Goal: Task Accomplishment & Management: Manage account settings

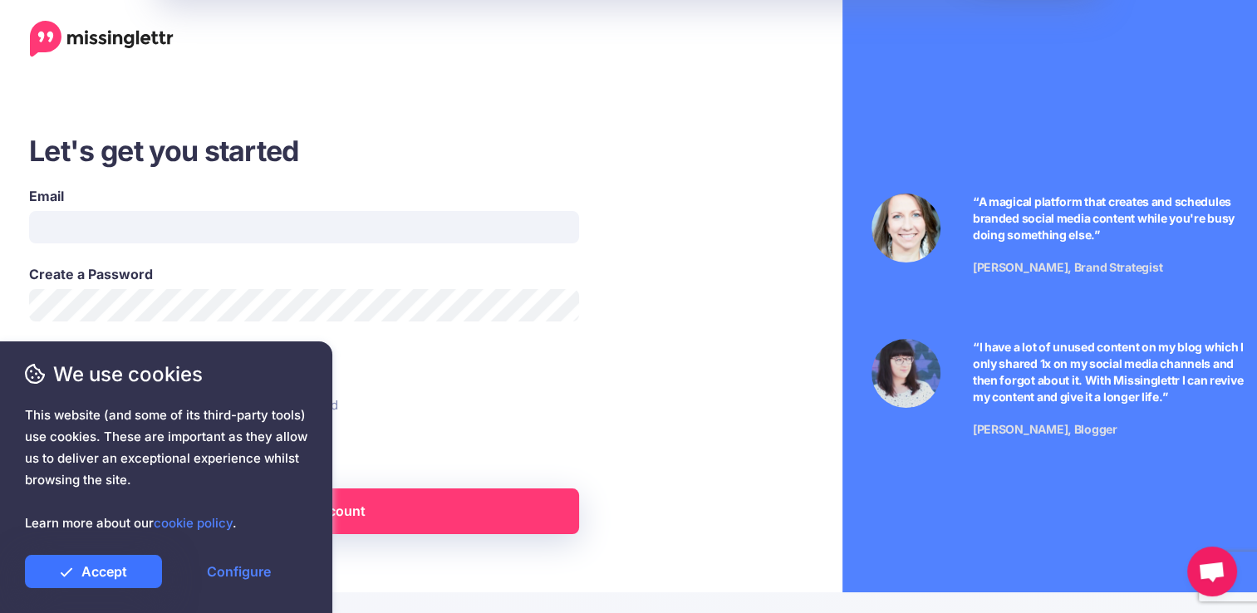
click at [98, 579] on link "Accept" at bounding box center [93, 571] width 137 height 33
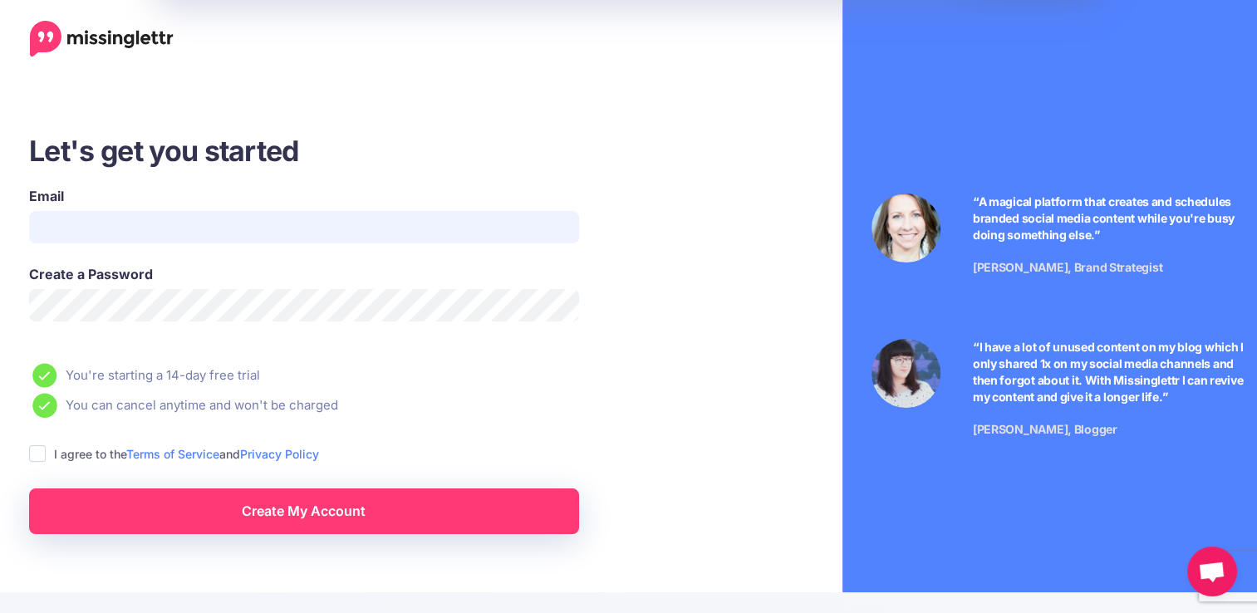
click at [229, 229] on input "Email" at bounding box center [304, 227] width 550 height 32
paste input "**********"
type input "**********"
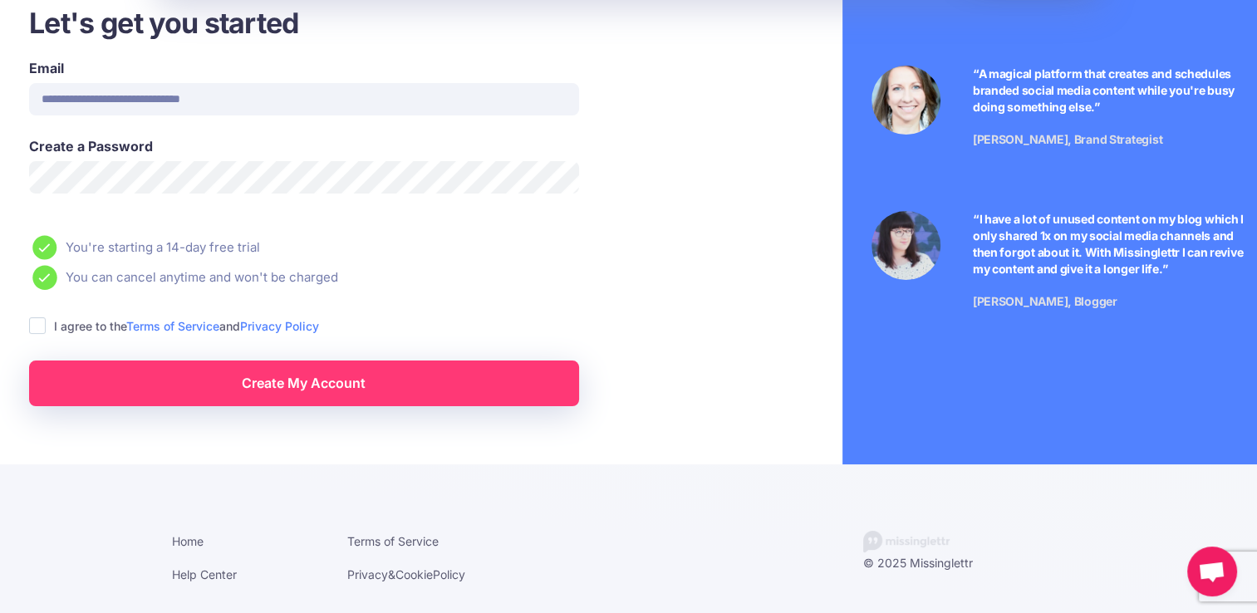
click at [45, 328] on ins at bounding box center [37, 325] width 17 height 17
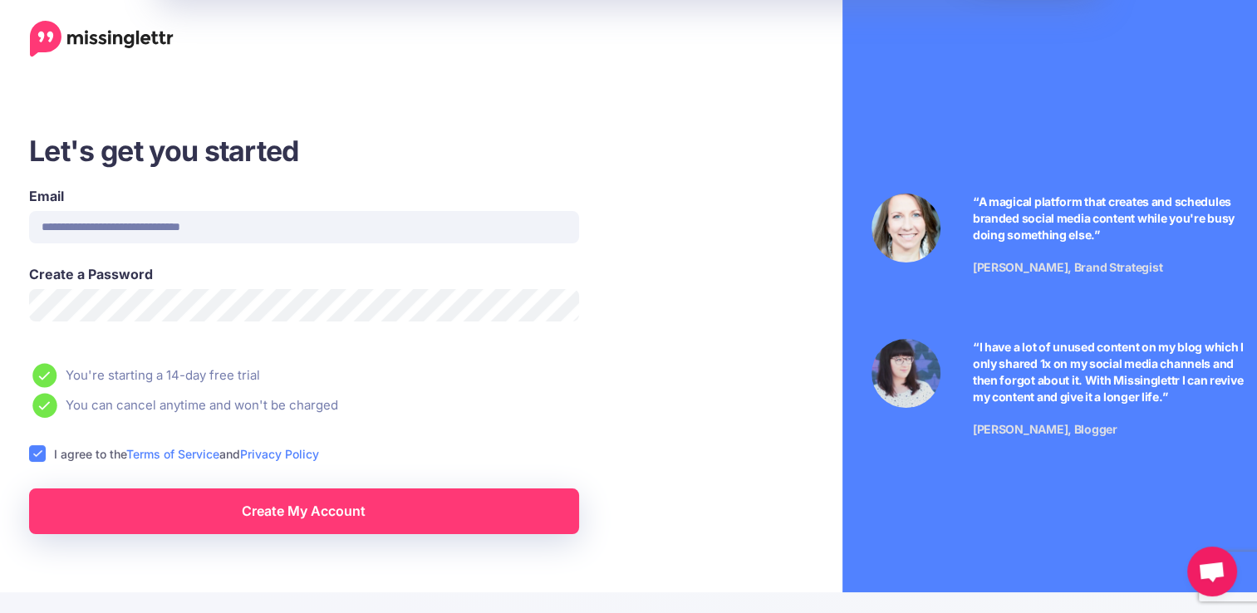
click at [309, 529] on div "We use cookies This website (and some of its third-party tools) use cookies. Th…" at bounding box center [166, 478] width 332 height 272
click at [339, 514] on link "Create My Account" at bounding box center [304, 512] width 550 height 46
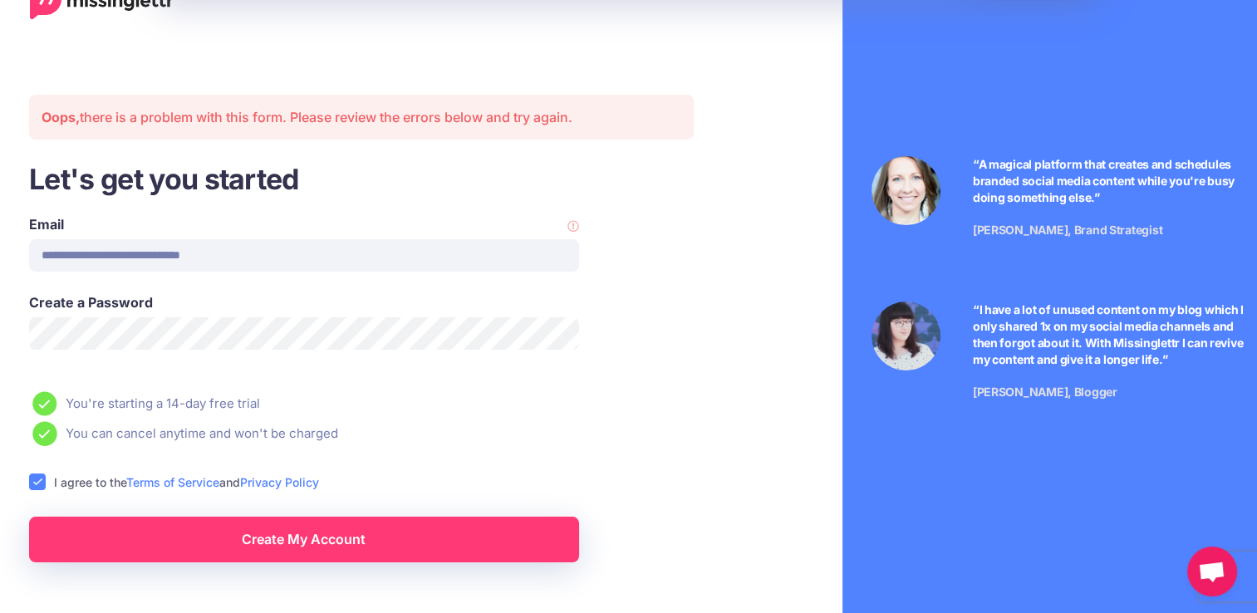
scroll to position [70, 0]
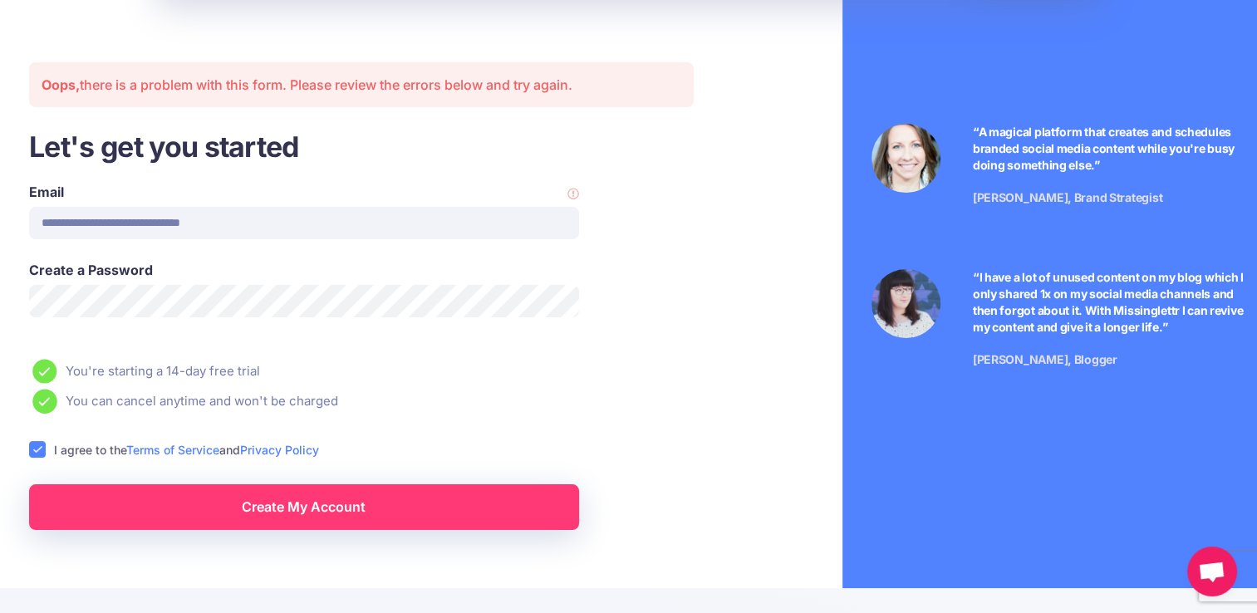
click at [43, 381] on icon at bounding box center [35, 374] width 20 height 20
click at [38, 449] on span "This website (and some of its third-party tools) use cookies. These are importa…" at bounding box center [166, 470] width 283 height 130
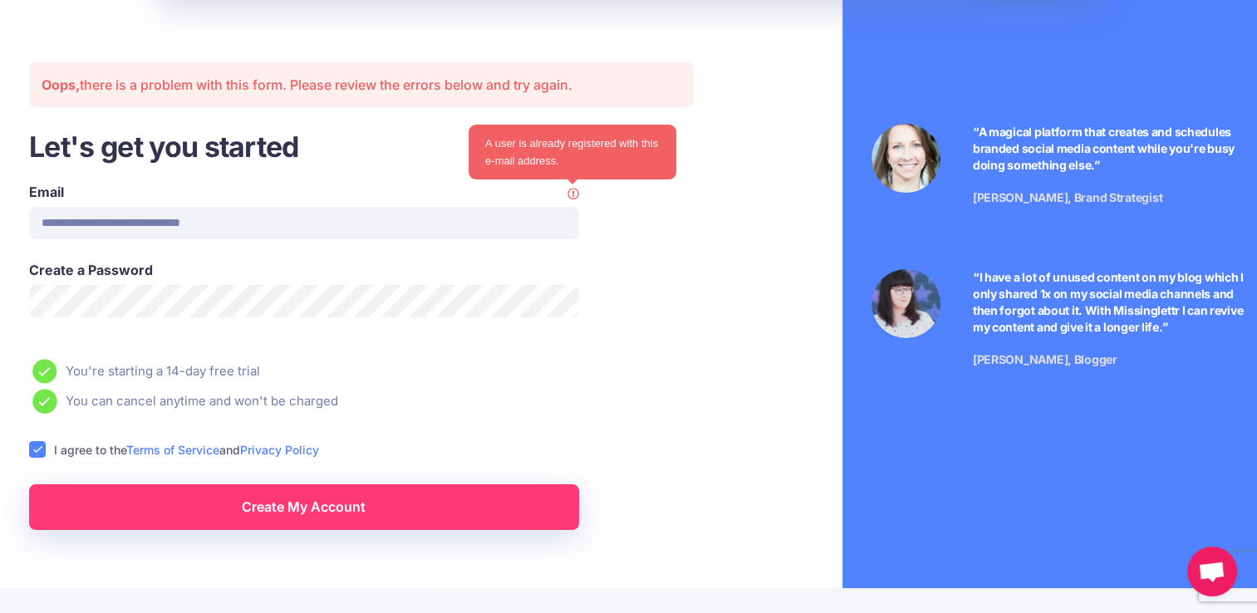
click at [574, 194] on icon at bounding box center [574, 195] width 12 height 12
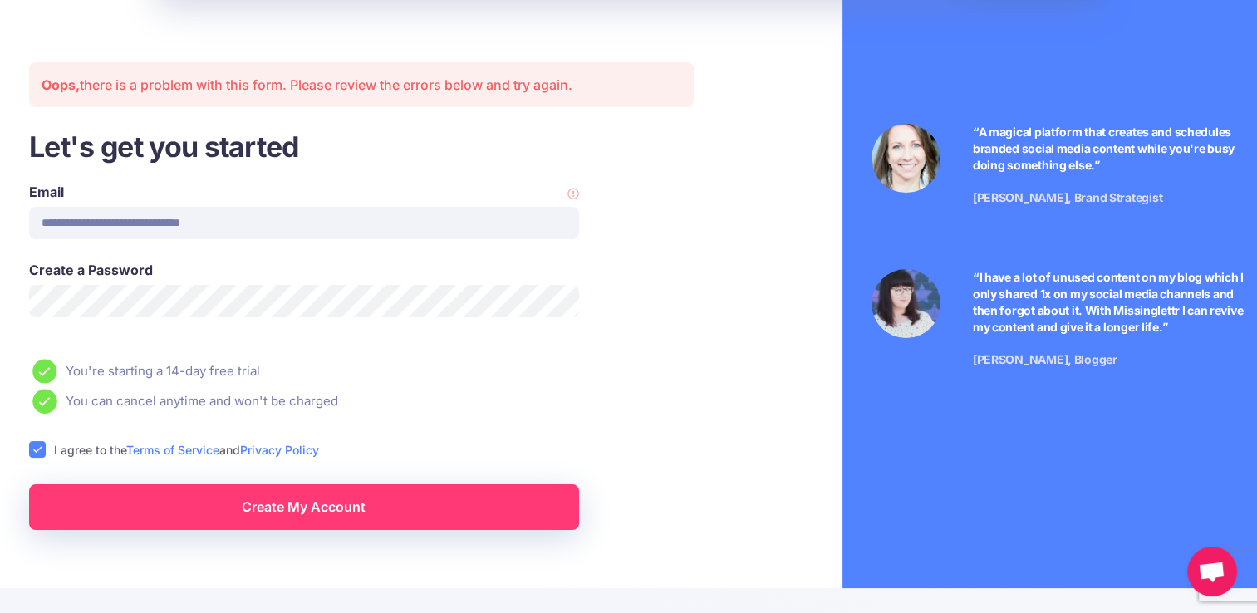
scroll to position [0, 0]
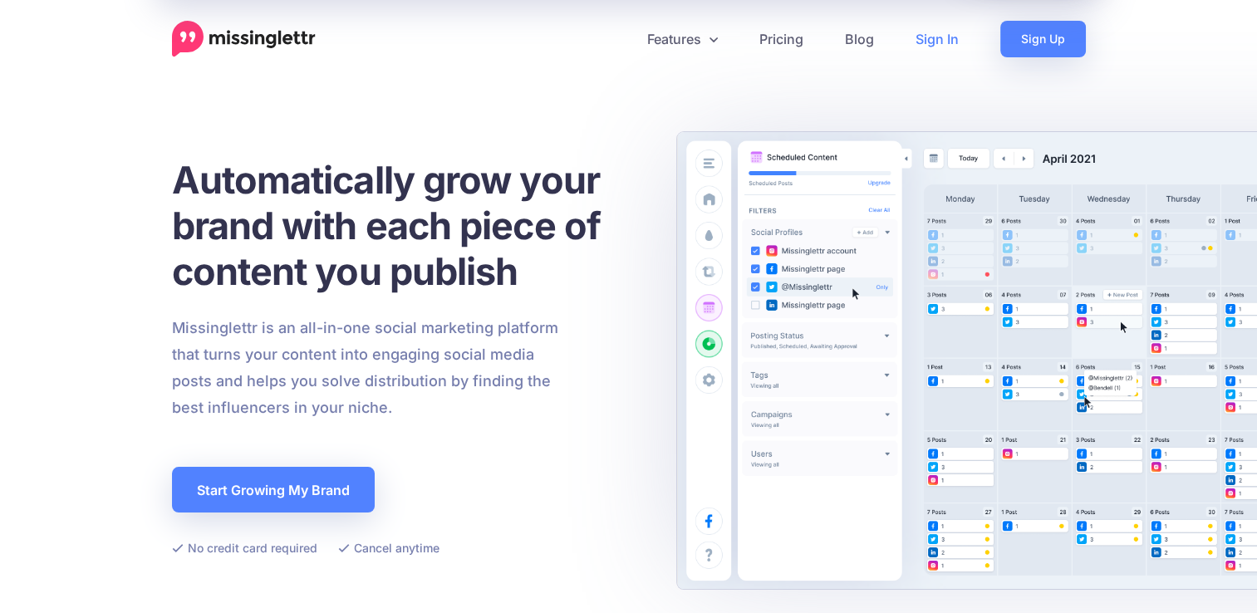
click at [925, 32] on link "Sign In" at bounding box center [937, 39] width 85 height 37
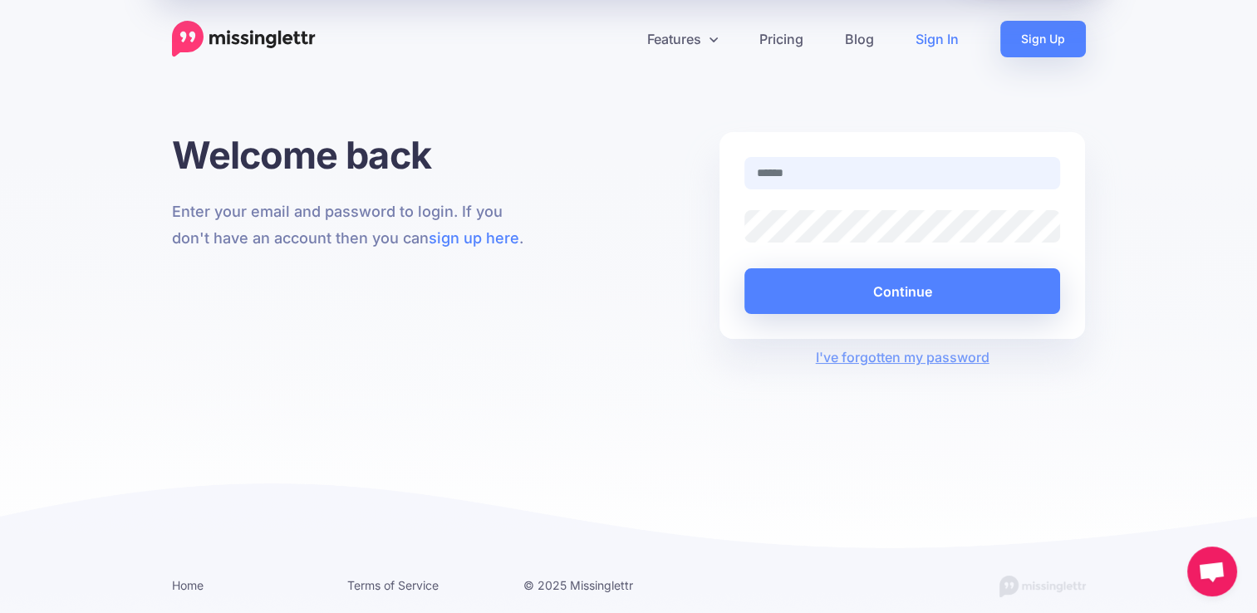
click at [782, 172] on input "text" at bounding box center [903, 173] width 317 height 32
click at [811, 175] on input "text" at bounding box center [903, 173] width 317 height 32
paste input "**********"
type input "**********"
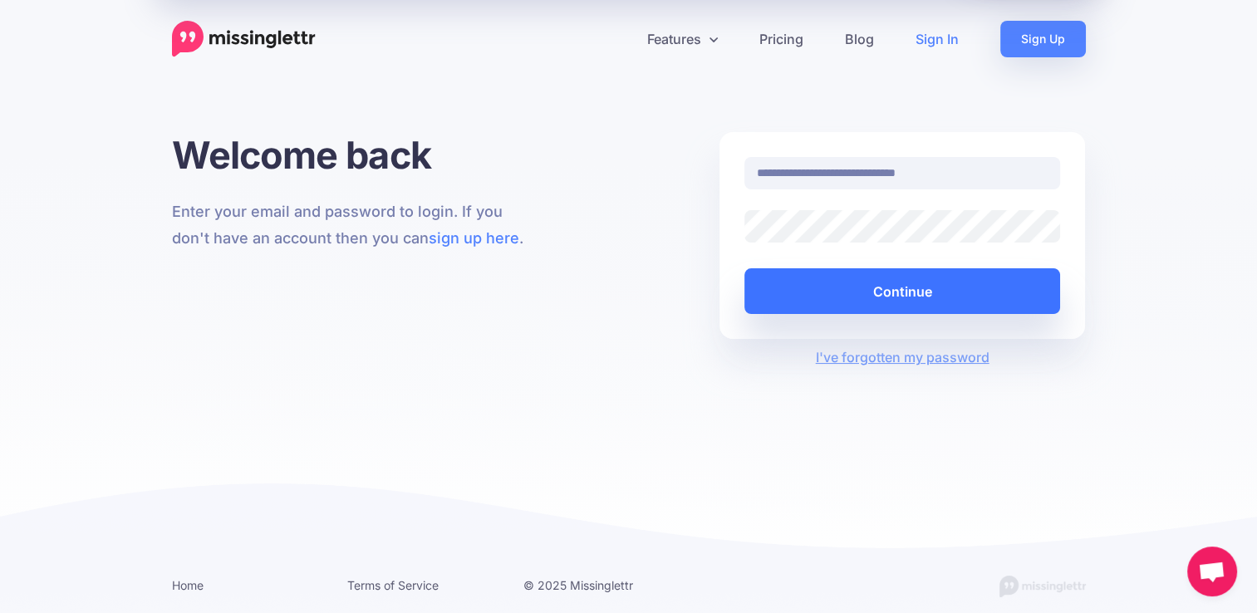
click at [907, 285] on button "Continue" at bounding box center [903, 291] width 317 height 46
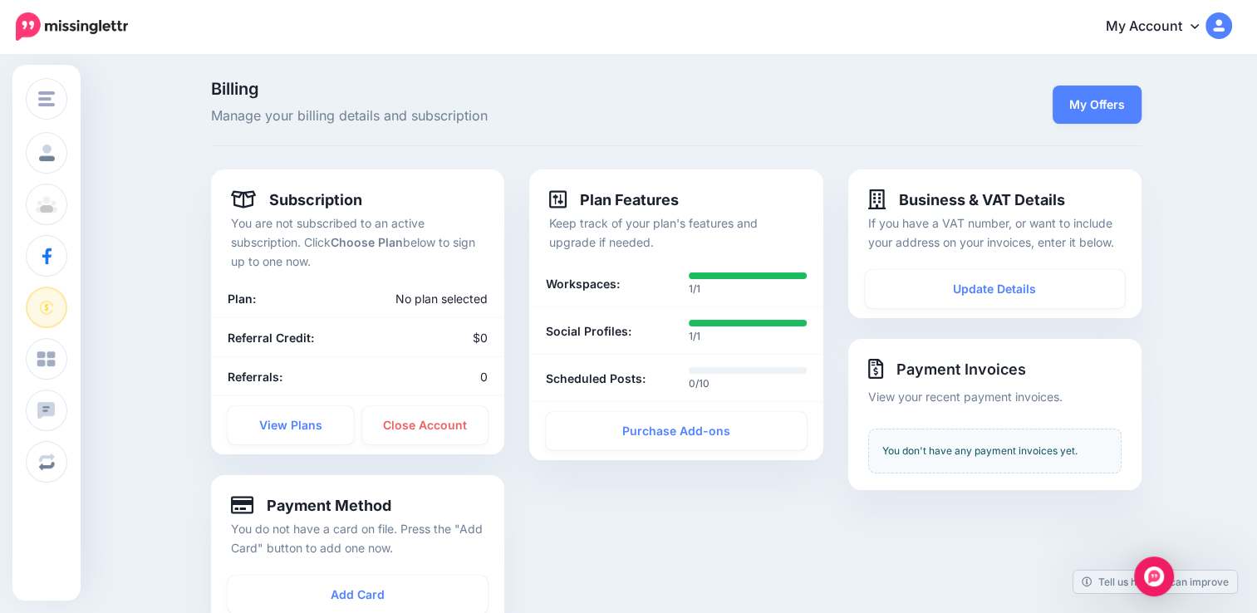
click at [1228, 29] on img at bounding box center [1219, 25] width 27 height 27
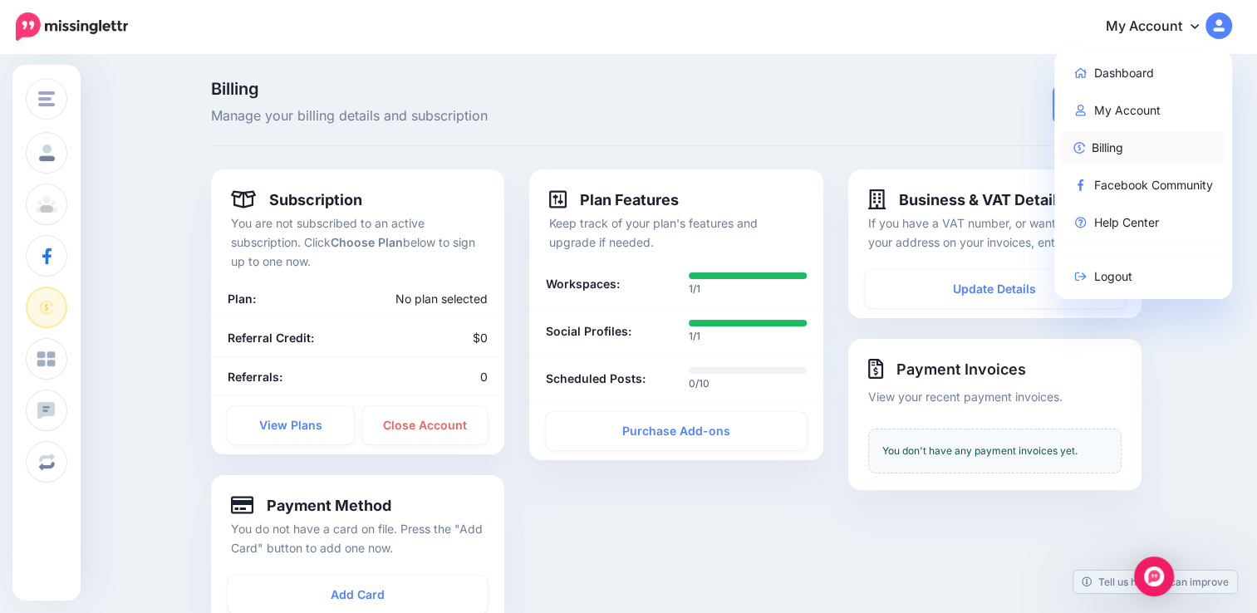
click at [1126, 143] on link "Billing" at bounding box center [1143, 147] width 165 height 32
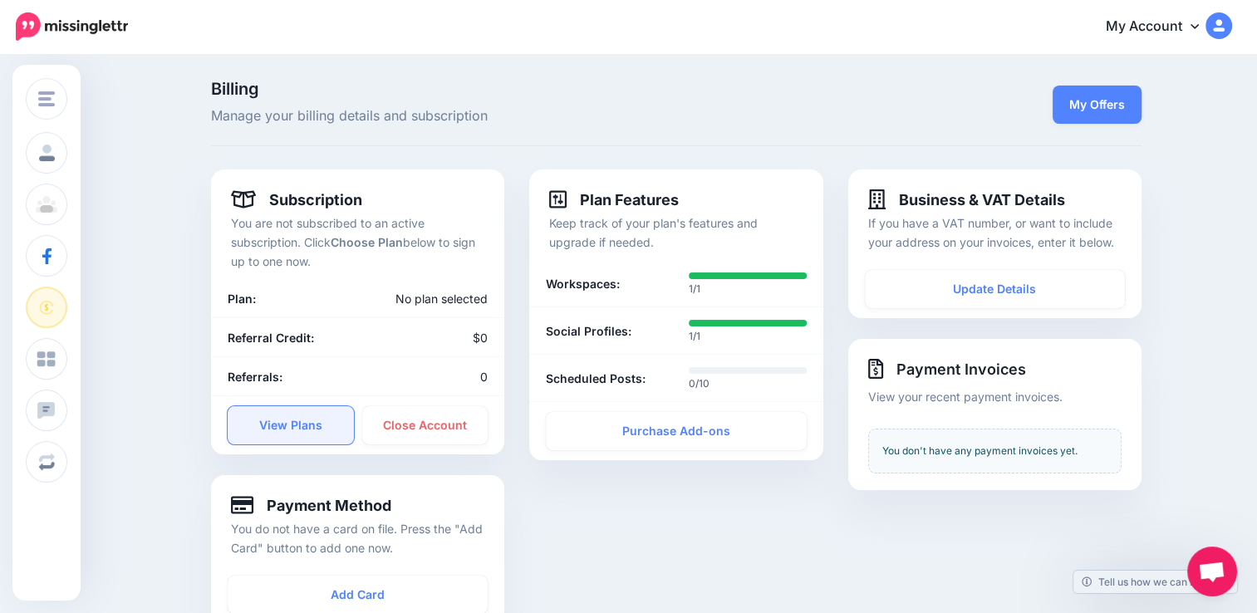
scroll to position [83, 0]
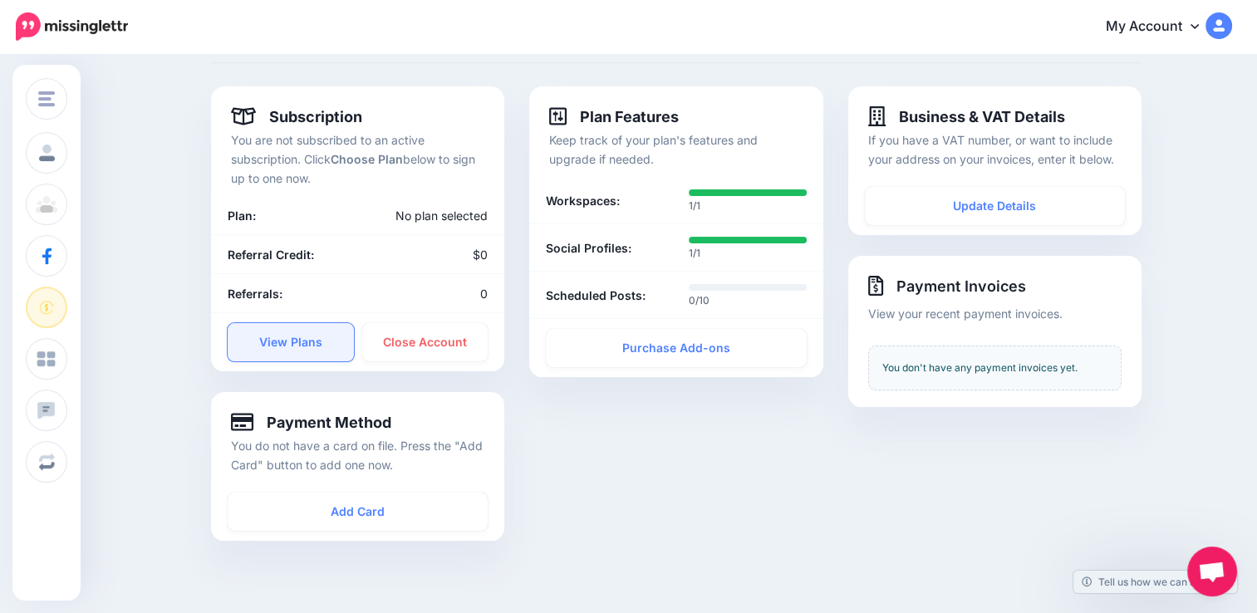
click at [288, 346] on link "View Plans" at bounding box center [291, 342] width 126 height 38
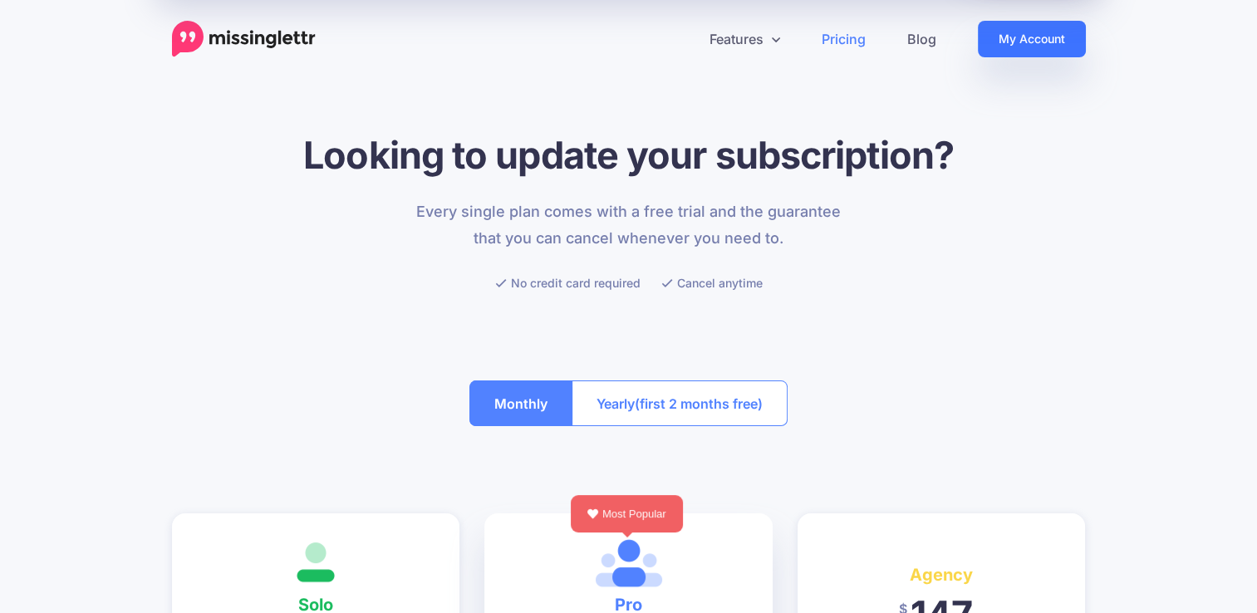
click at [1018, 40] on link "My Account" at bounding box center [1032, 39] width 108 height 37
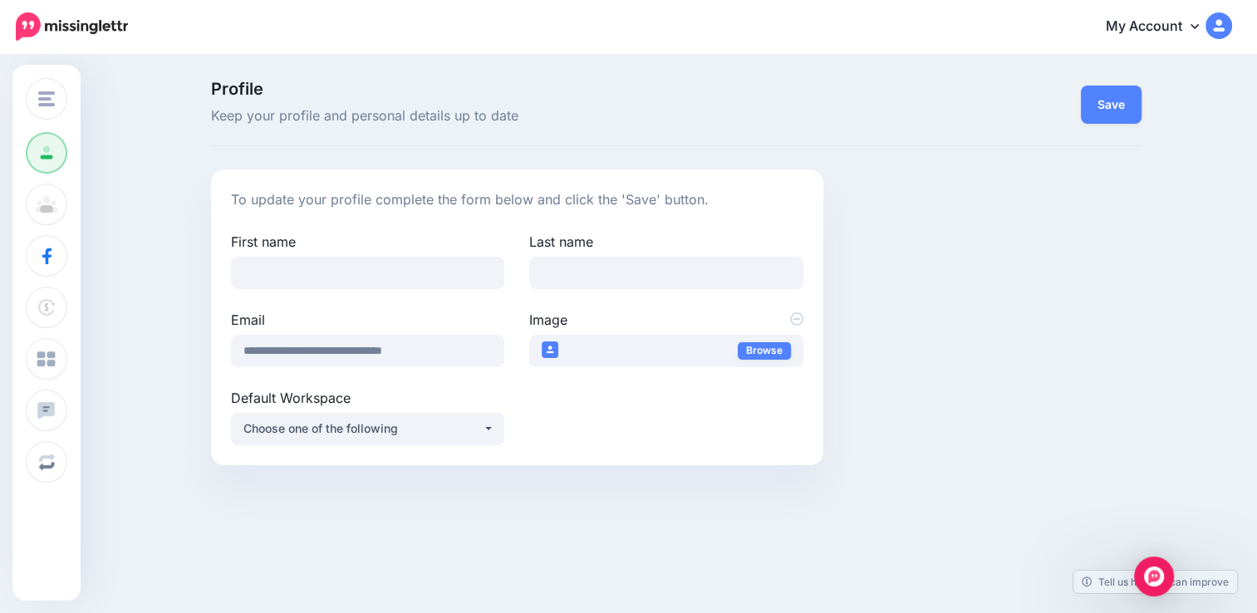
click at [1149, 28] on link "My Account" at bounding box center [1161, 27] width 143 height 41
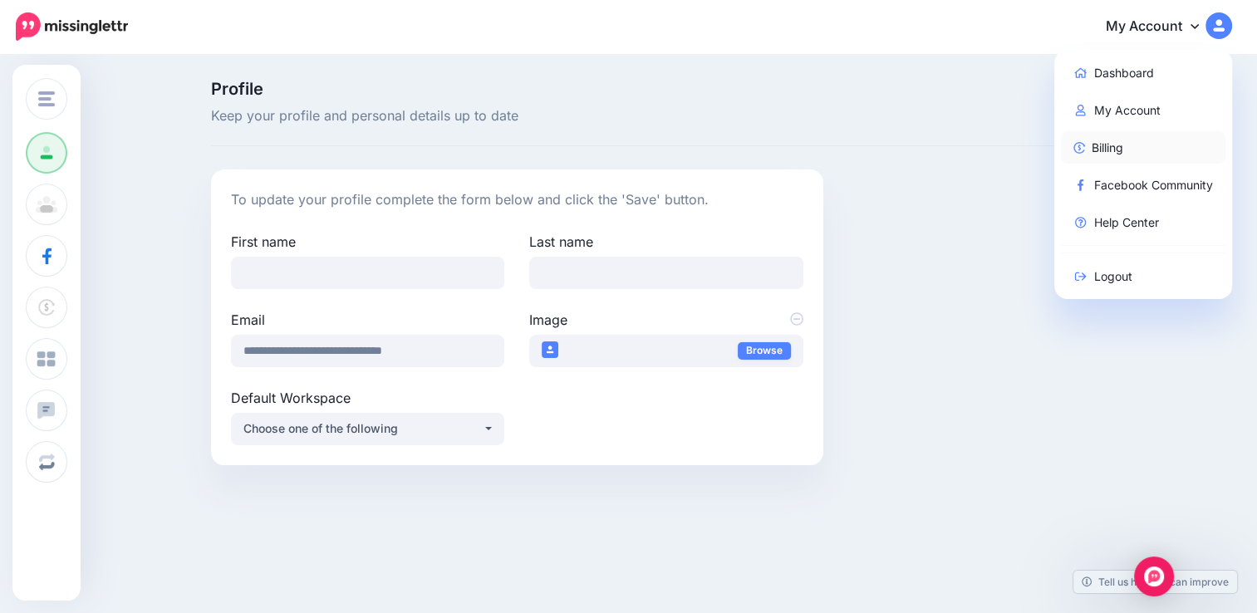
click at [1126, 150] on link "Billing" at bounding box center [1143, 147] width 165 height 32
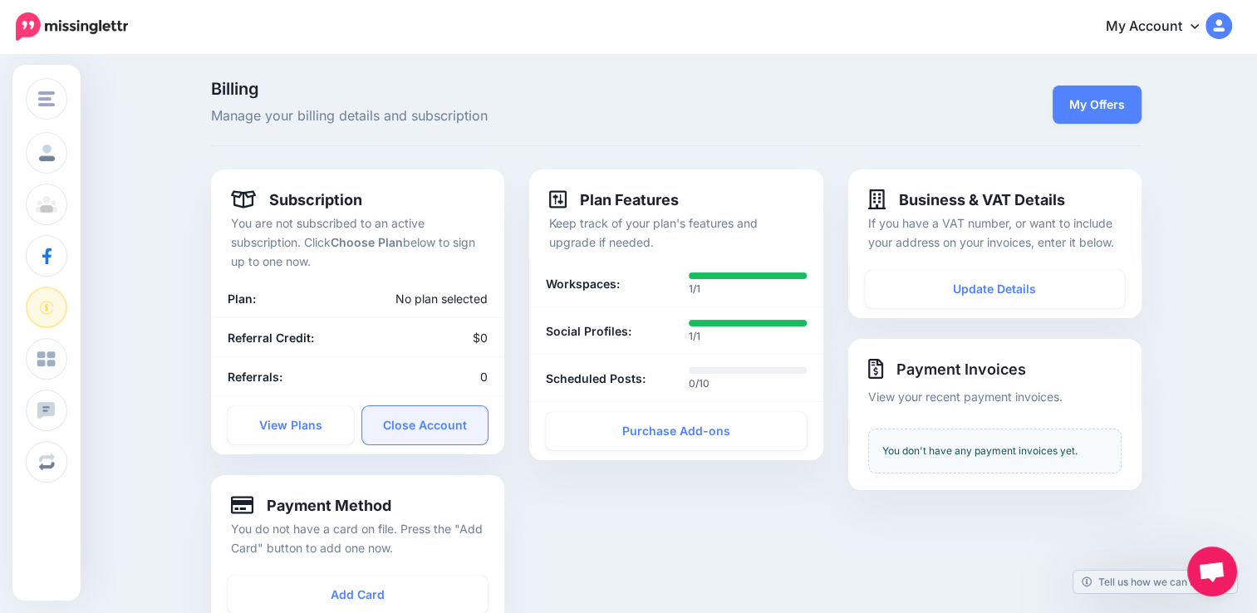
click at [406, 423] on link "Close Account" at bounding box center [425, 425] width 126 height 38
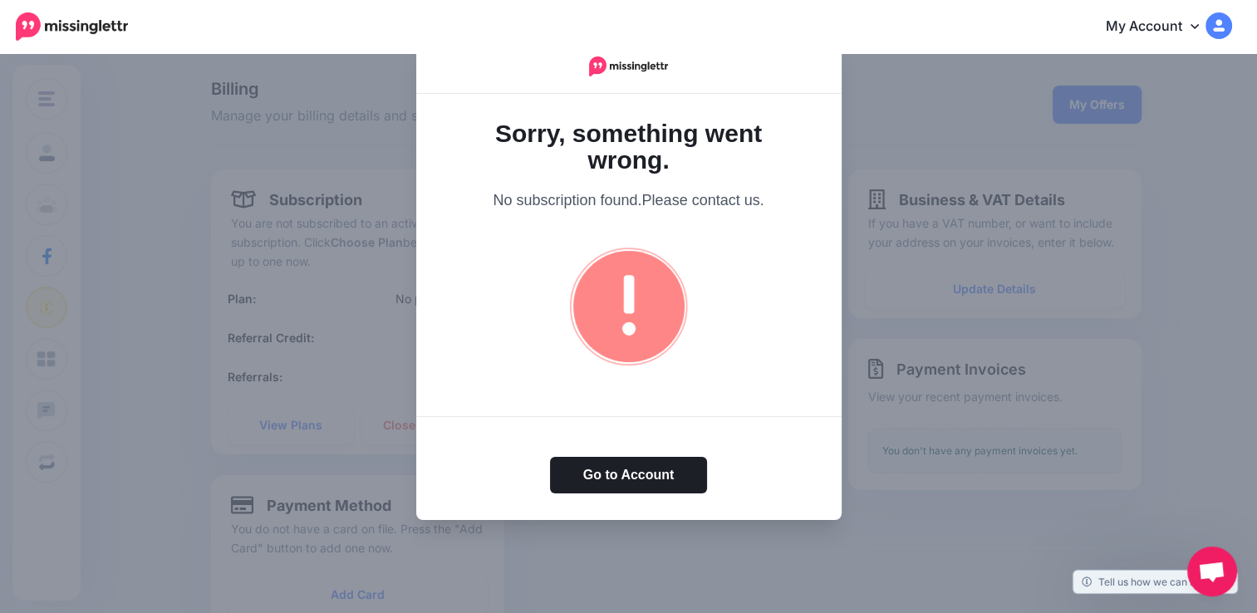
click at [349, 387] on div at bounding box center [628, 306] width 1257 height 613
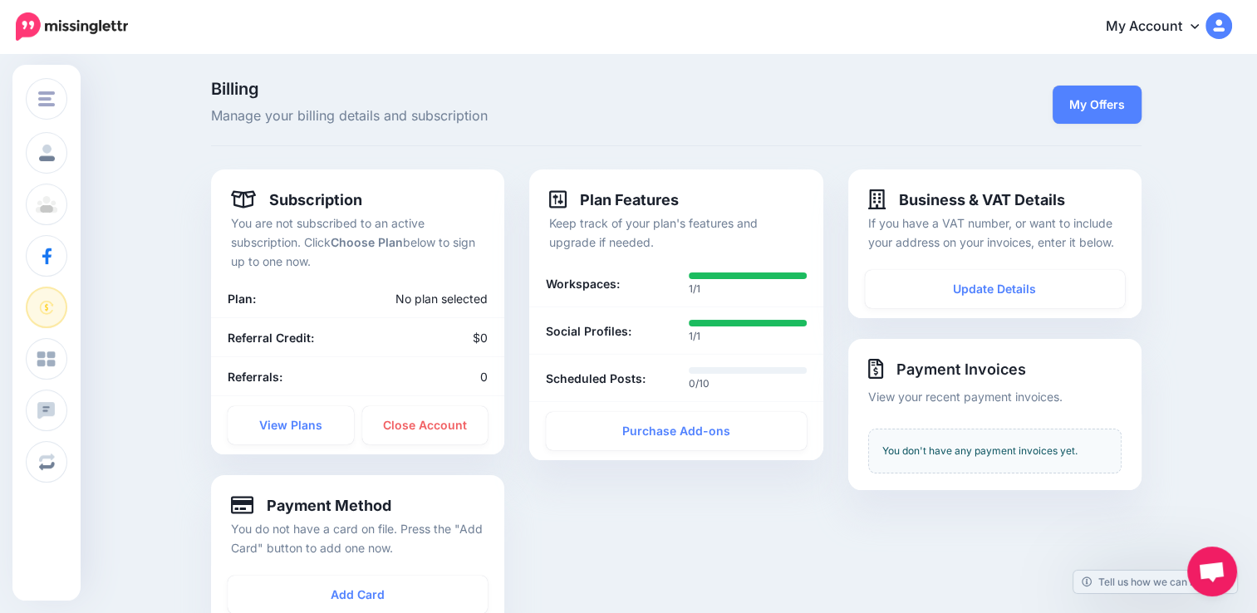
click at [1224, 23] on img at bounding box center [1219, 25] width 27 height 27
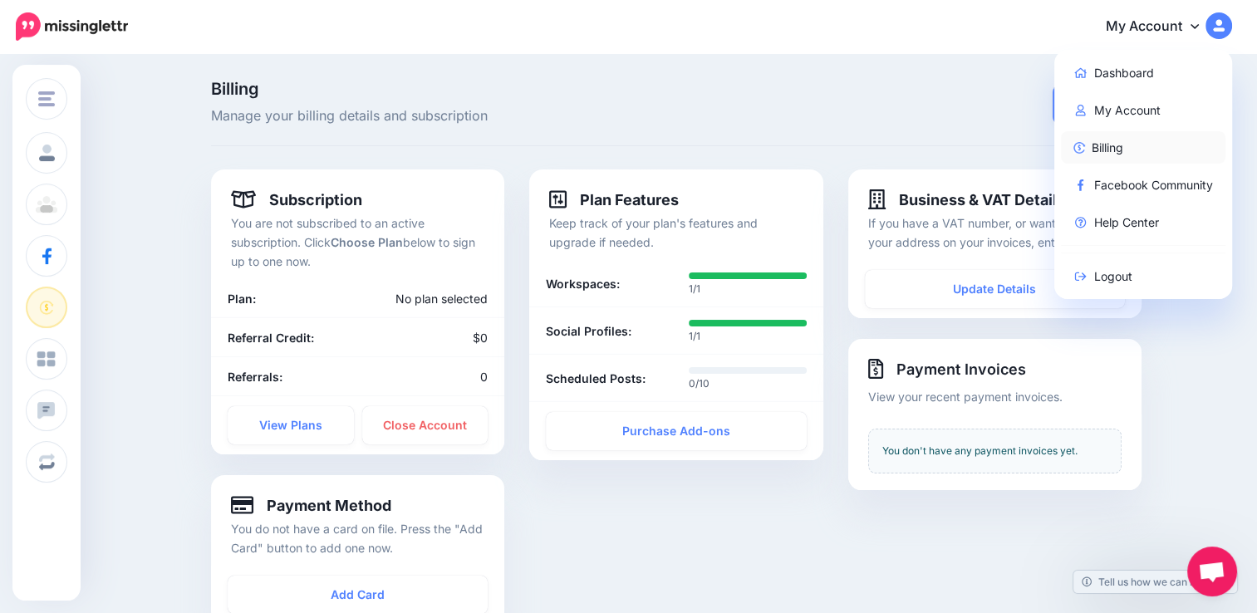
click at [1114, 147] on link "Billing" at bounding box center [1143, 147] width 165 height 32
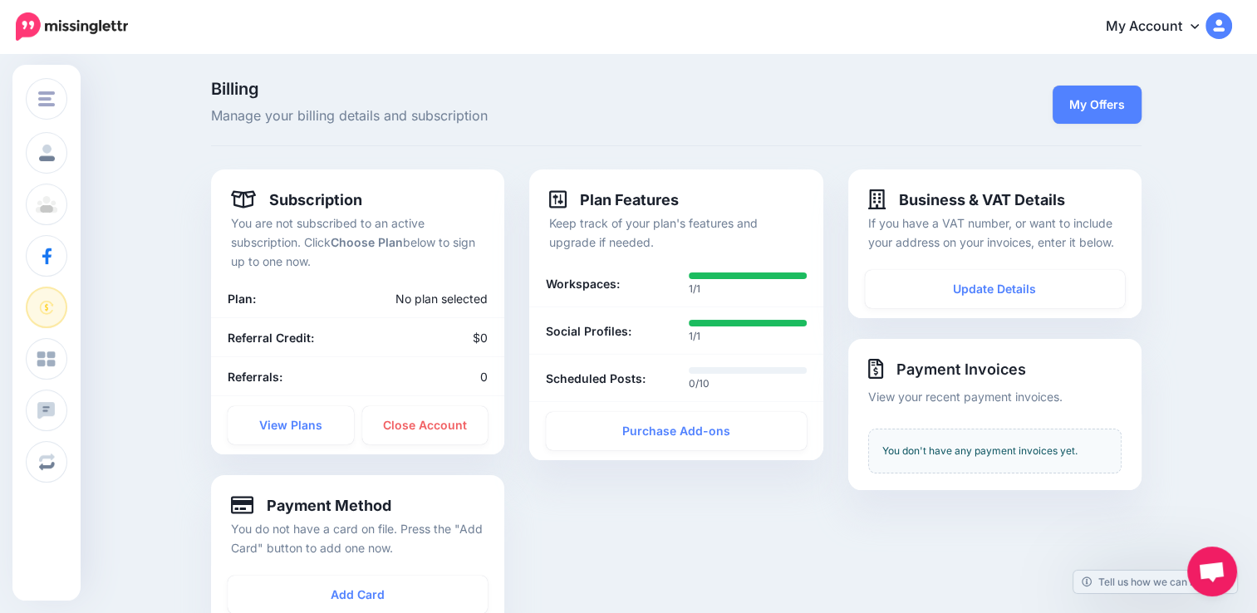
scroll to position [166, 0]
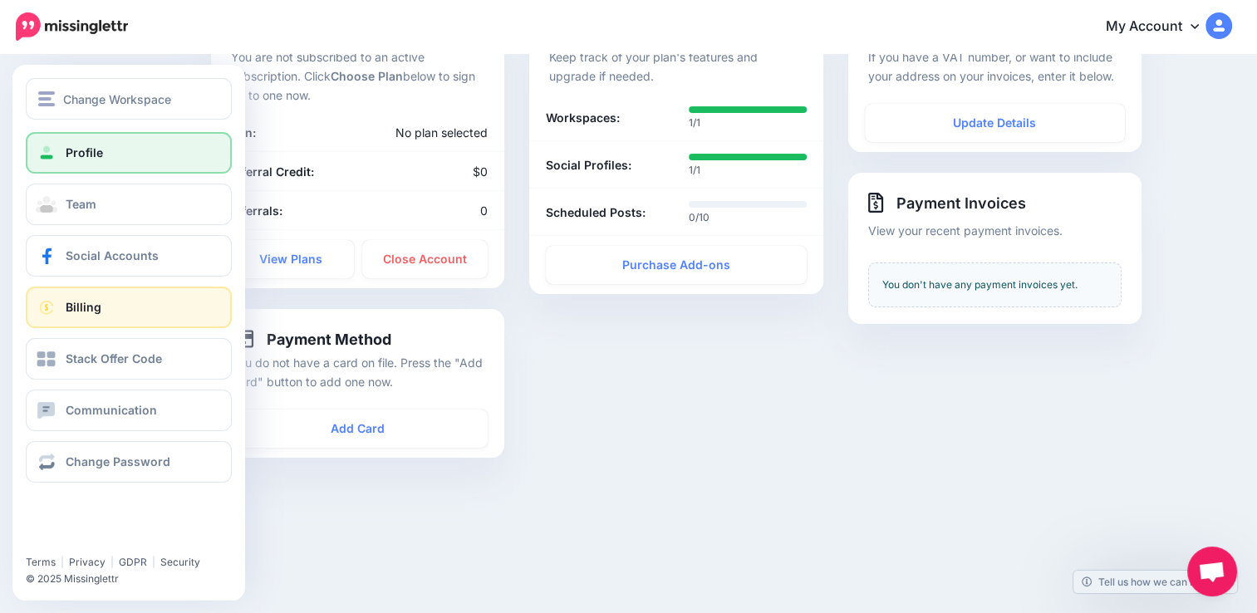
click at [80, 149] on span "Profile" at bounding box center [84, 152] width 37 height 14
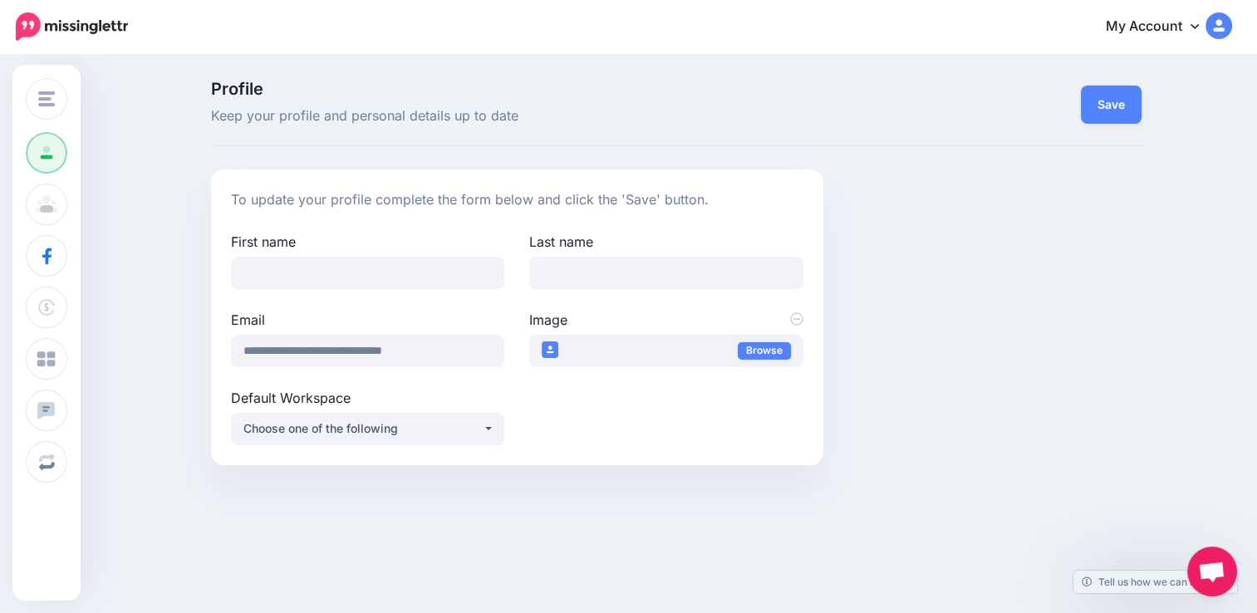
click at [1229, 27] on img at bounding box center [1219, 25] width 27 height 27
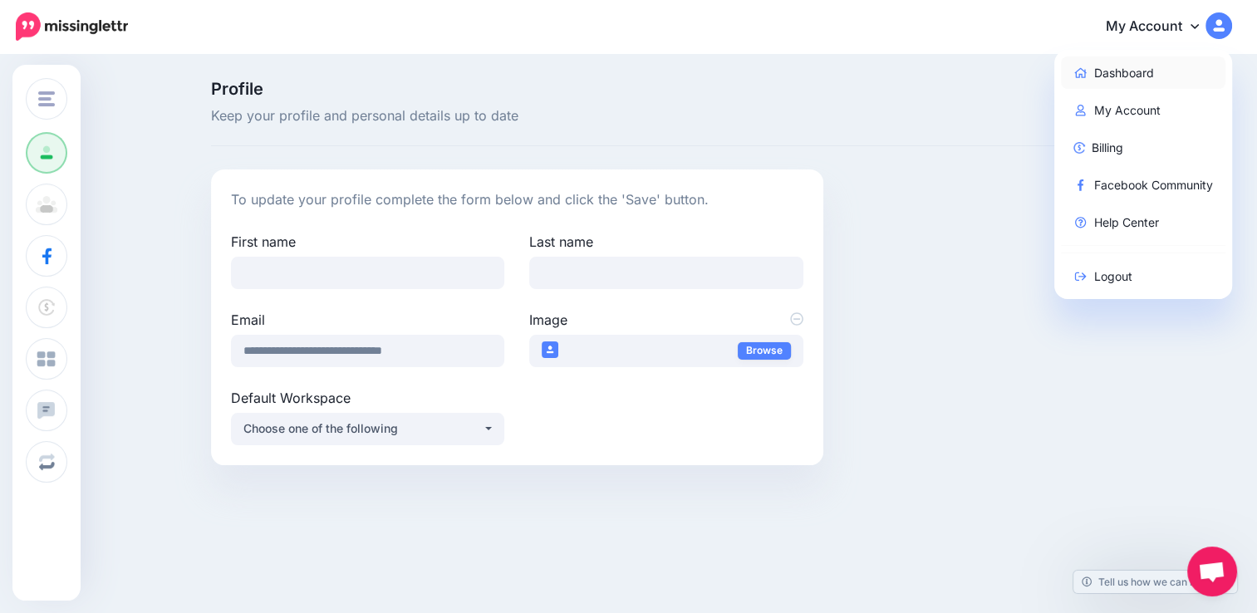
click at [1153, 73] on link "Dashboard" at bounding box center [1143, 73] width 165 height 32
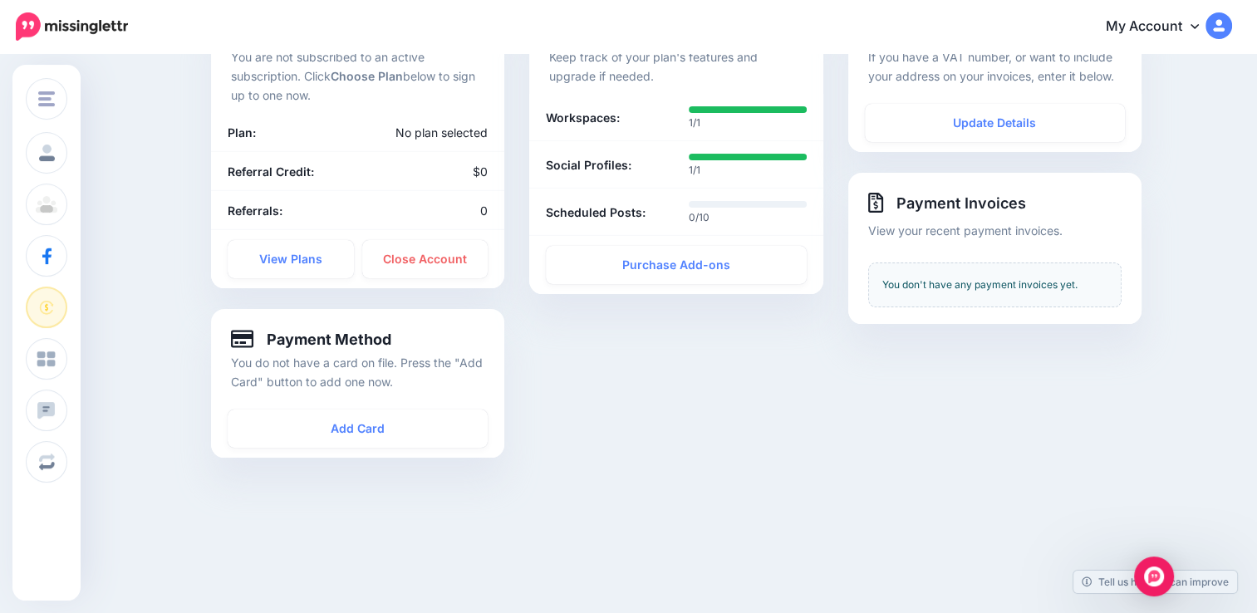
scroll to position [83, 0]
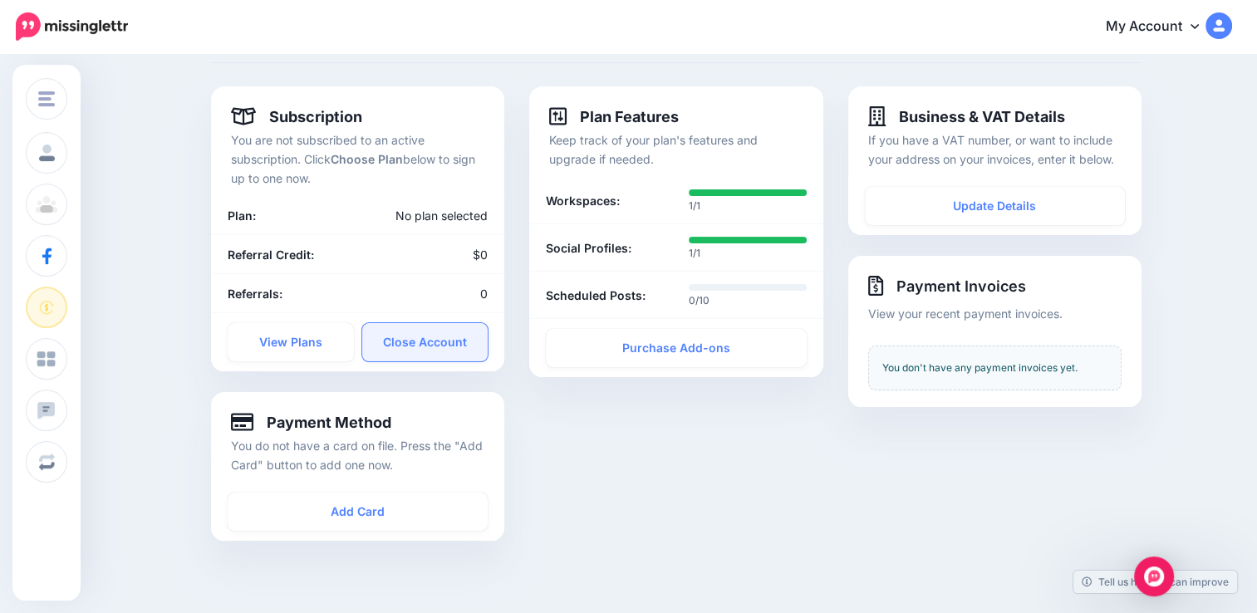
click at [438, 352] on link "Close Account" at bounding box center [425, 342] width 126 height 38
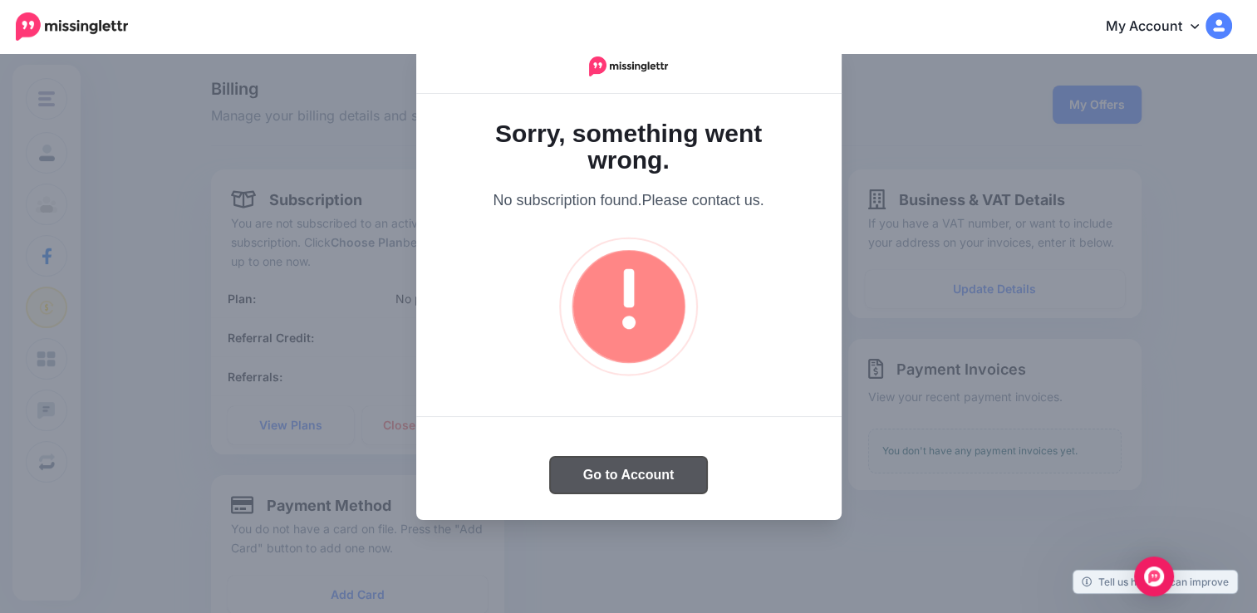
click at [622, 477] on button "Go to Account" at bounding box center [629, 475] width 158 height 37
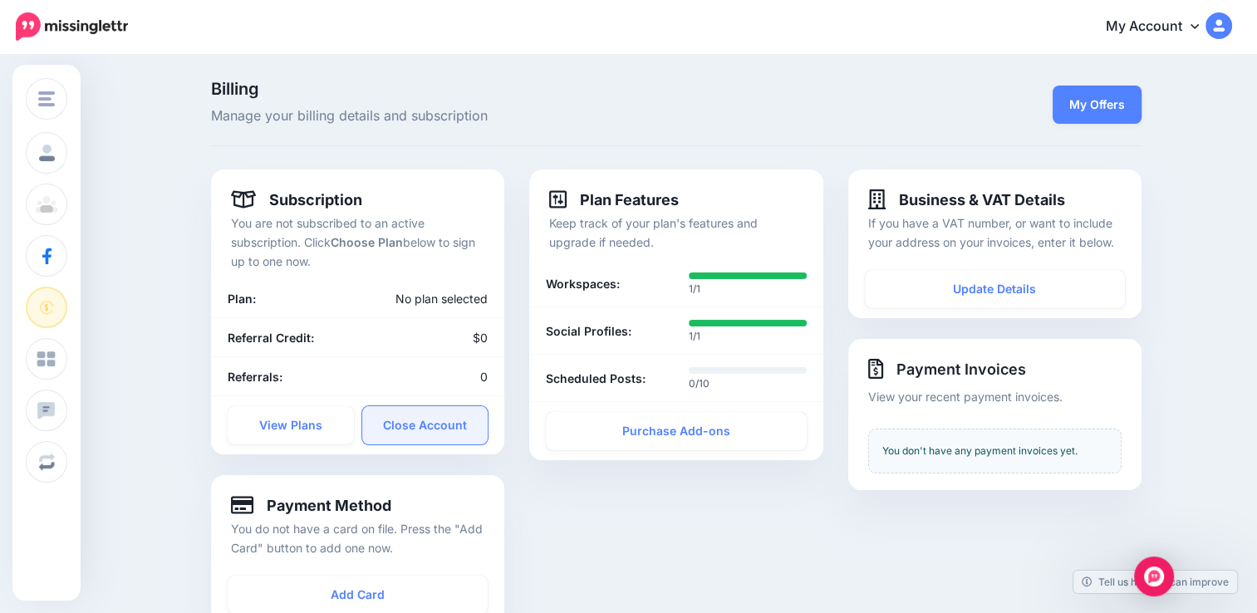
click at [444, 431] on link "Close Account" at bounding box center [425, 425] width 126 height 38
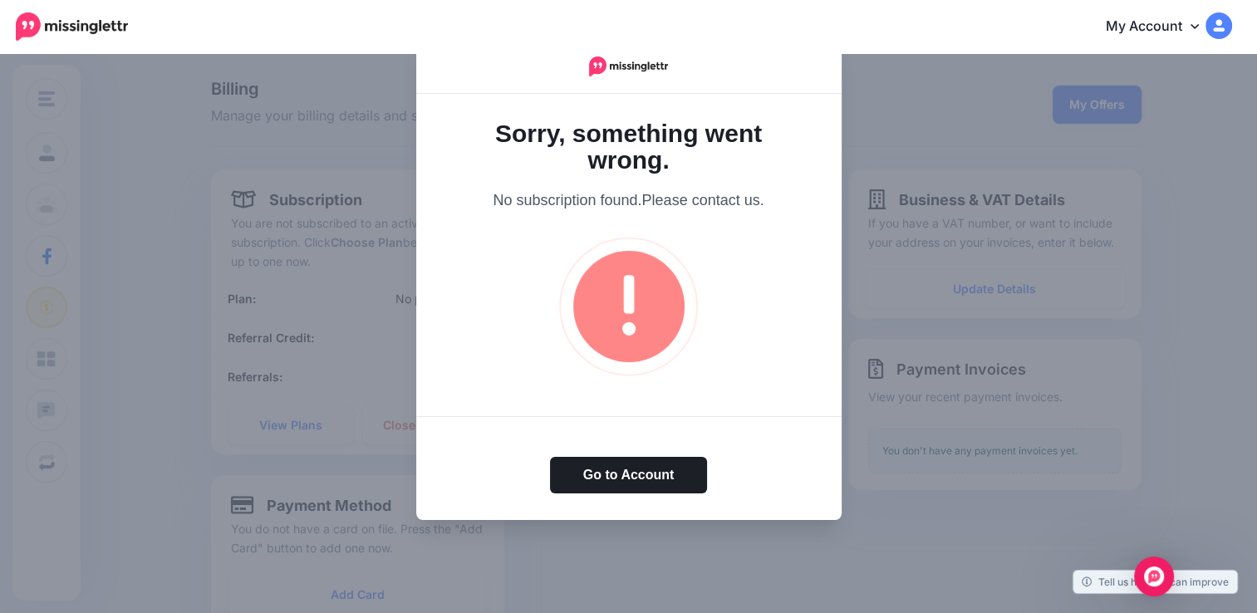
scroll to position [198, 0]
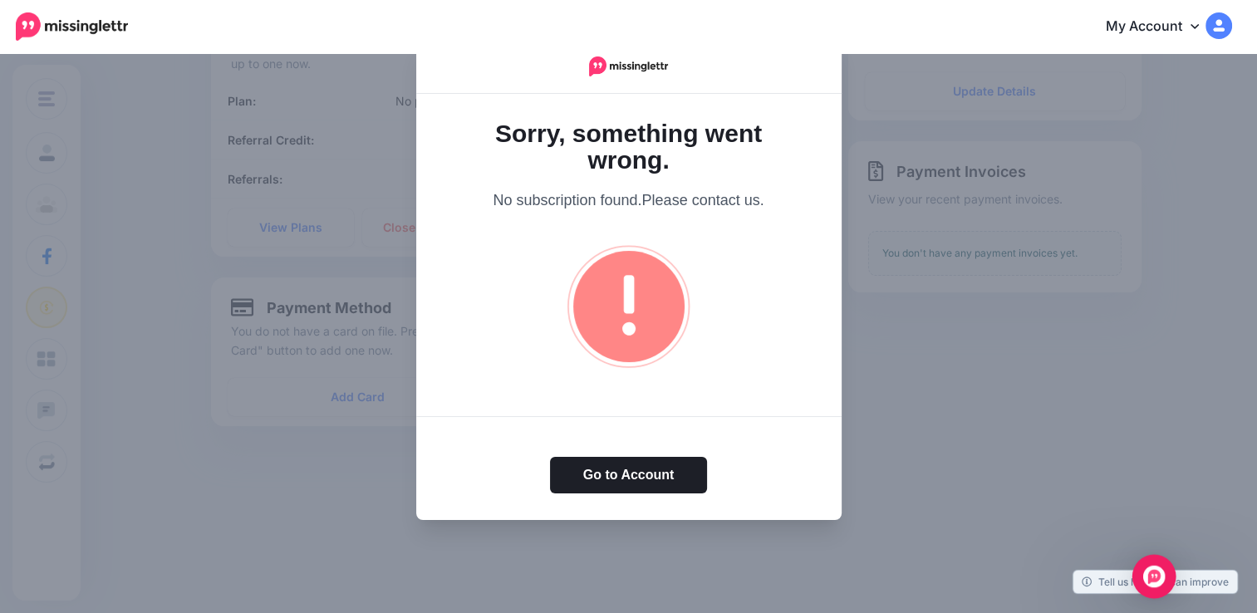
click at [1150, 580] on img "Open Intercom Messenger" at bounding box center [1155, 577] width 22 height 22
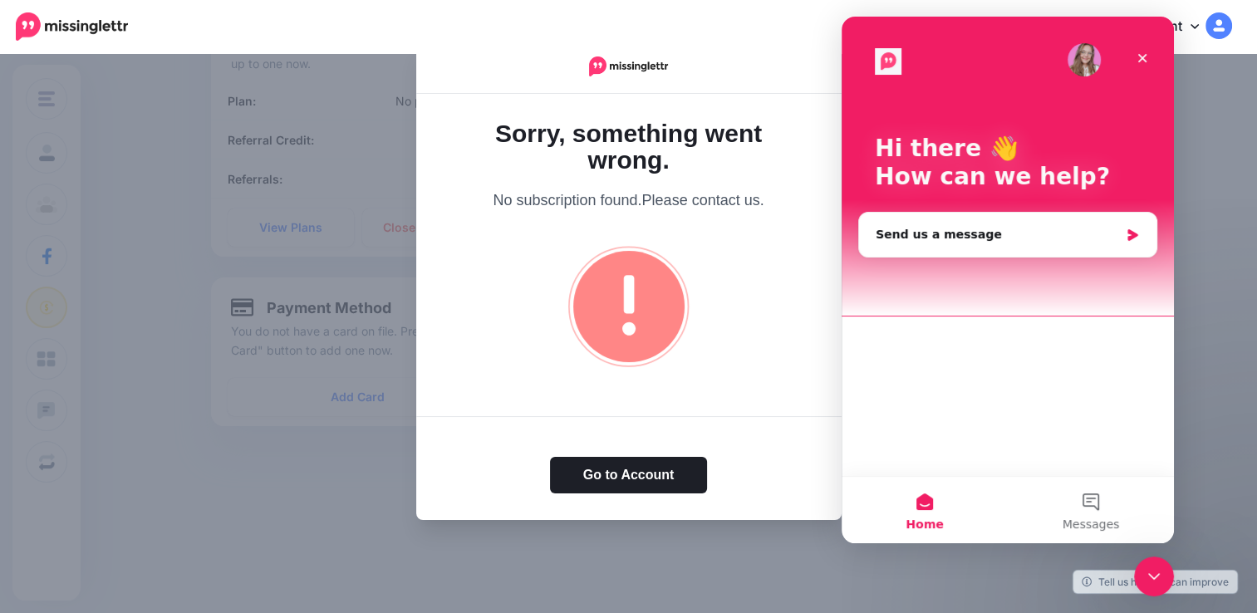
scroll to position [0, 0]
click at [969, 231] on div "Send us a message" at bounding box center [997, 234] width 243 height 17
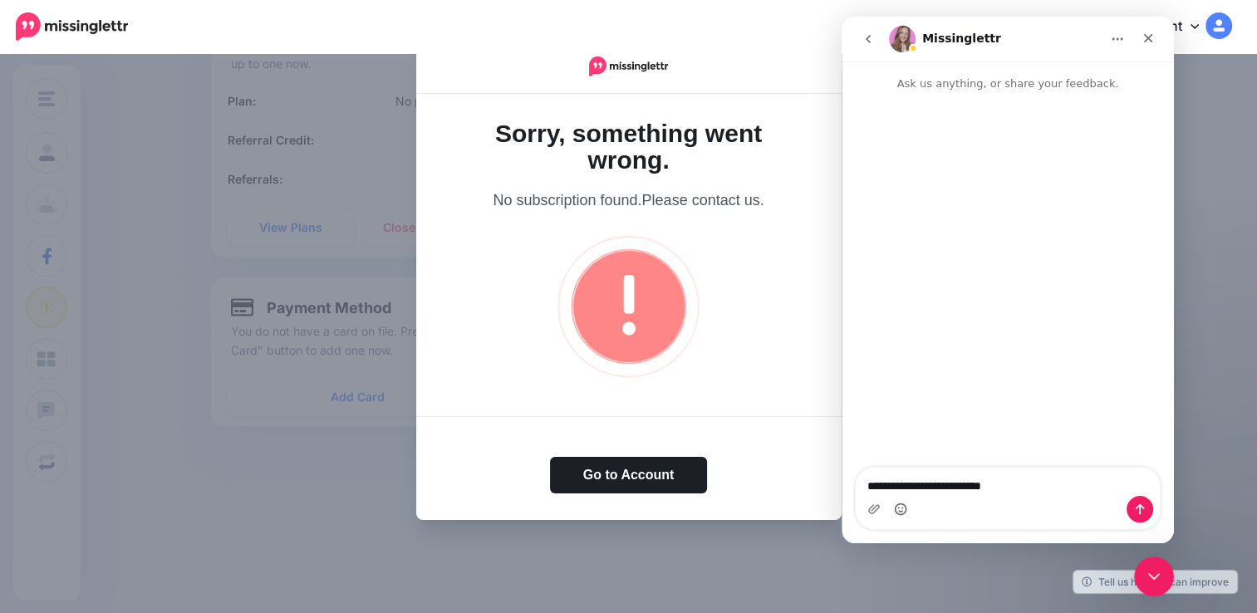
type textarea "**********"
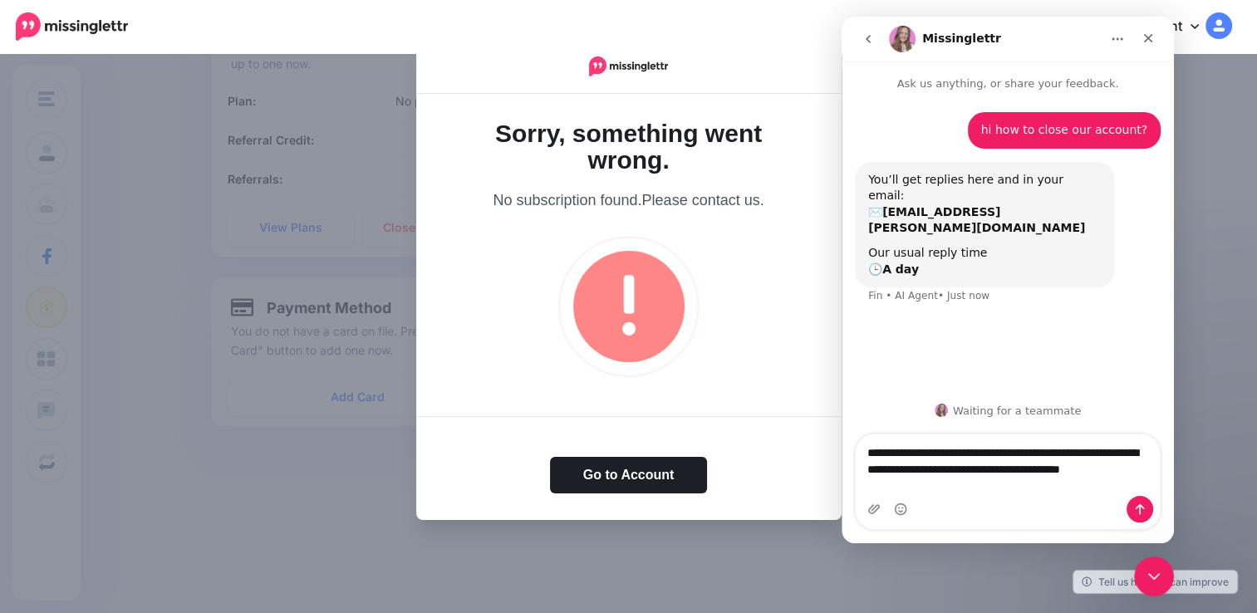
type textarea "**********"
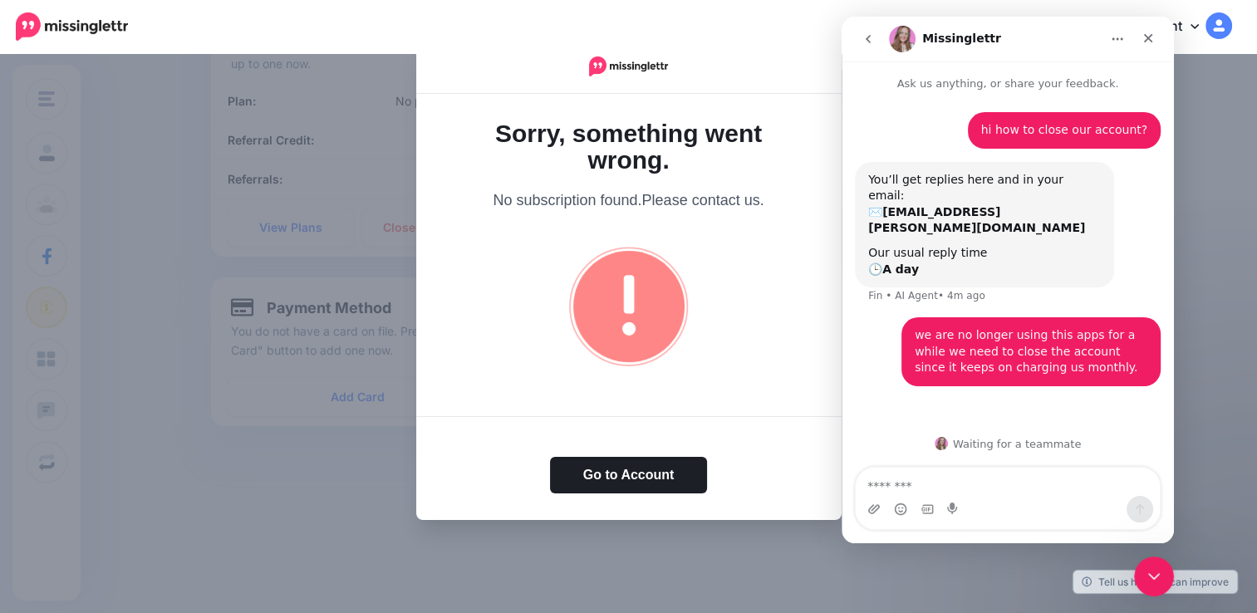
click at [733, 426] on div "Go to Account" at bounding box center [629, 468] width 426 height 104
